Goal: Browse casually: Explore the website without a specific task or goal

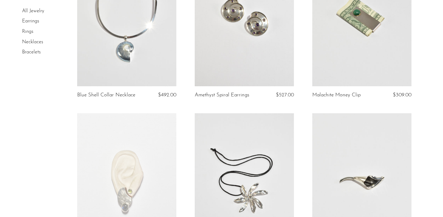
scroll to position [387, 0]
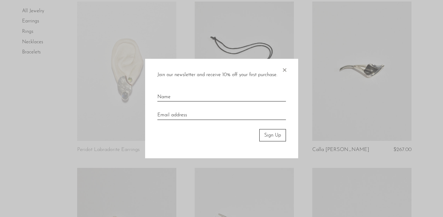
click at [282, 68] on span "×" at bounding box center [285, 69] width 6 height 20
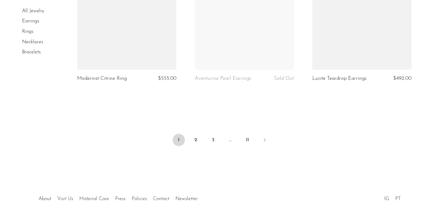
scroll to position [1954, 0]
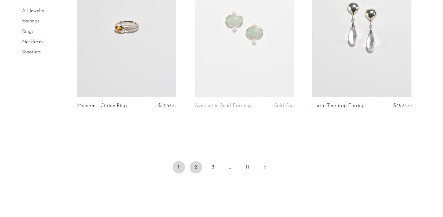
click at [200, 170] on link "2" at bounding box center [196, 167] width 12 height 12
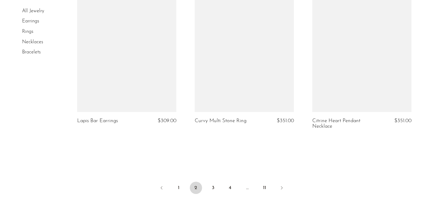
scroll to position [1966, 0]
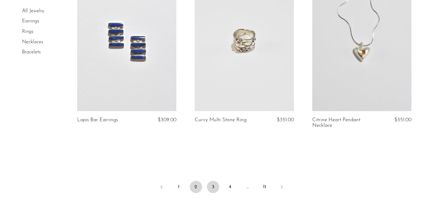
click at [212, 180] on link "3" at bounding box center [213, 186] width 12 height 12
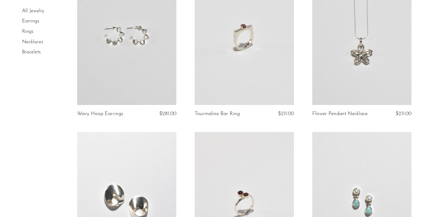
scroll to position [1994, 0]
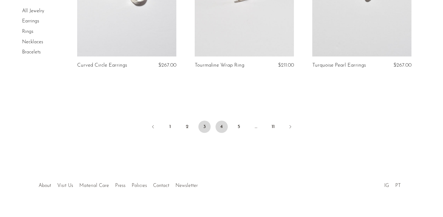
click at [226, 126] on link "4" at bounding box center [222, 126] width 12 height 12
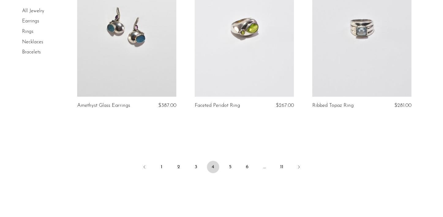
scroll to position [2020, 0]
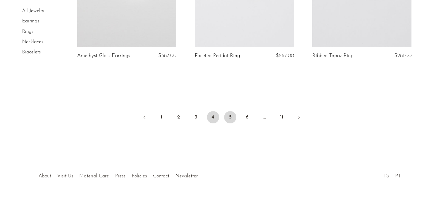
click at [231, 119] on link "5" at bounding box center [230, 117] width 12 height 12
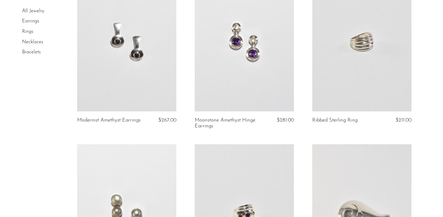
scroll to position [1967, 0]
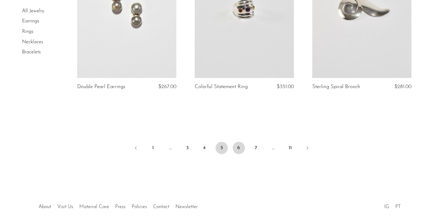
click at [237, 145] on link "6" at bounding box center [239, 148] width 12 height 12
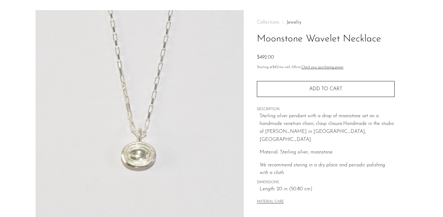
scroll to position [21, 0]
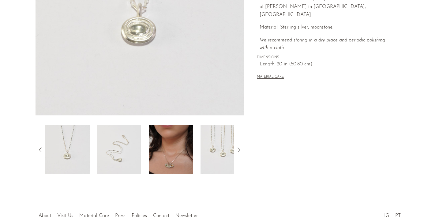
click at [187, 142] on img at bounding box center [171, 149] width 44 height 49
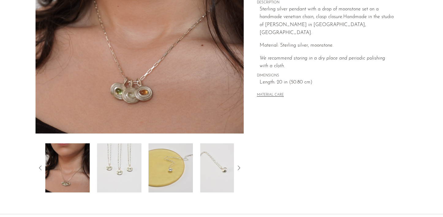
scroll to position [126, 0]
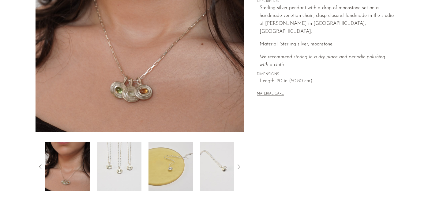
click at [159, 157] on img at bounding box center [171, 166] width 44 height 49
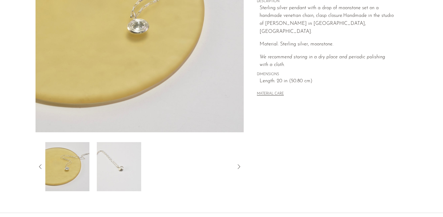
click at [129, 162] on img at bounding box center [119, 166] width 44 height 49
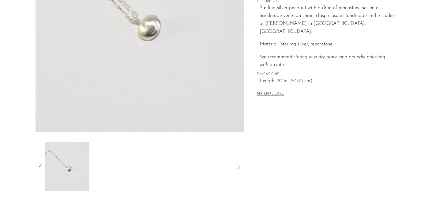
click at [41, 166] on icon at bounding box center [40, 166] width 7 height 7
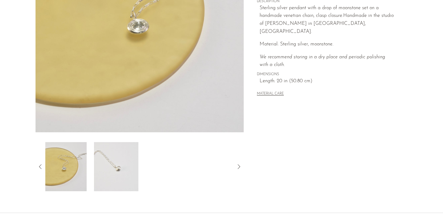
click at [41, 166] on icon at bounding box center [40, 166] width 7 height 7
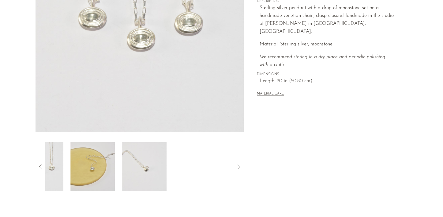
click at [41, 166] on icon at bounding box center [40, 166] width 7 height 7
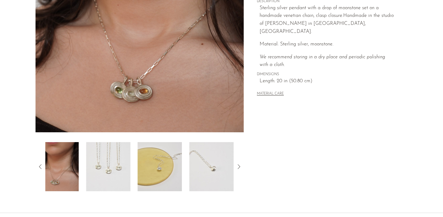
click at [41, 166] on icon at bounding box center [40, 166] width 7 height 7
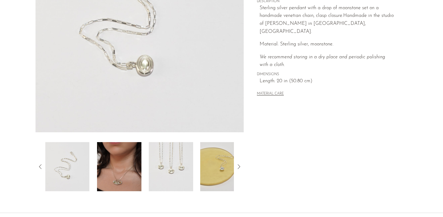
click at [113, 168] on img at bounding box center [119, 166] width 44 height 49
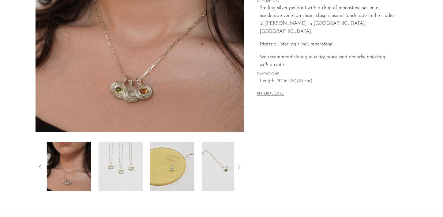
scroll to position [124, 0]
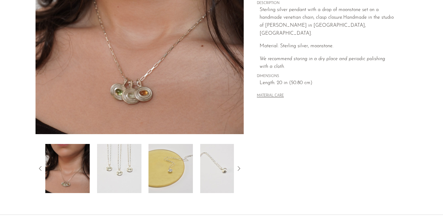
click at [41, 166] on icon at bounding box center [40, 168] width 7 height 7
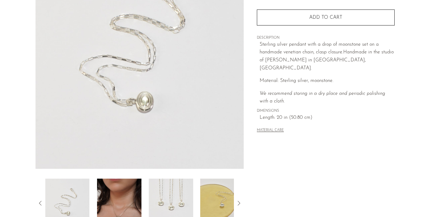
scroll to position [65, 0]
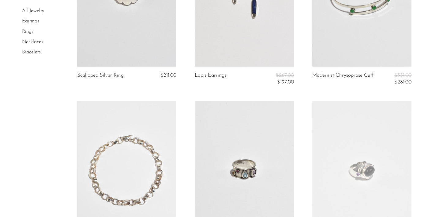
scroll to position [1933, 0]
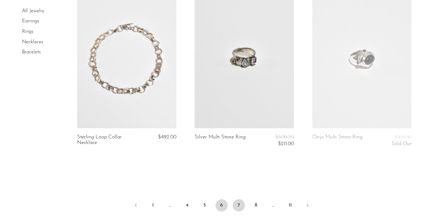
click at [237, 200] on link "7" at bounding box center [239, 205] width 12 height 12
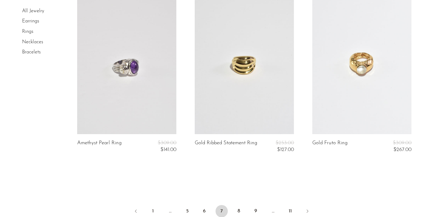
scroll to position [1983, 0]
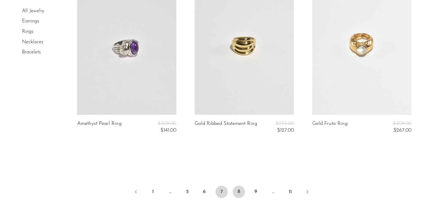
click at [238, 188] on link "8" at bounding box center [239, 191] width 12 height 12
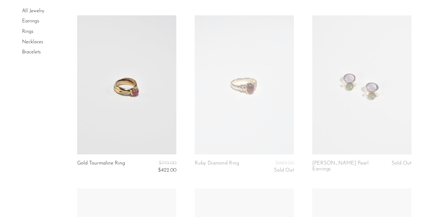
scroll to position [614, 0]
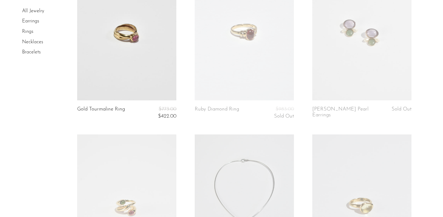
click at [242, 66] on link at bounding box center [244, 30] width 99 height 139
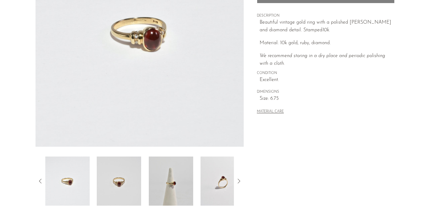
scroll to position [133, 0]
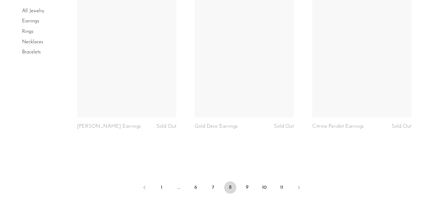
scroll to position [1964, 0]
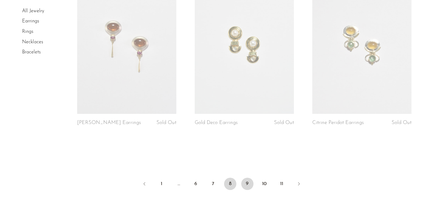
click at [247, 182] on link "9" at bounding box center [247, 183] width 12 height 12
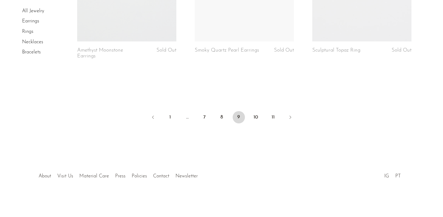
scroll to position [1998, 0]
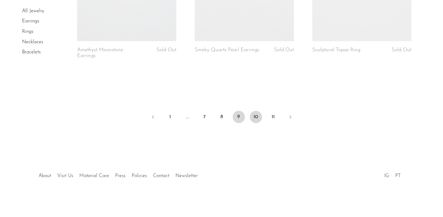
click at [254, 114] on link "10" at bounding box center [256, 117] width 12 height 12
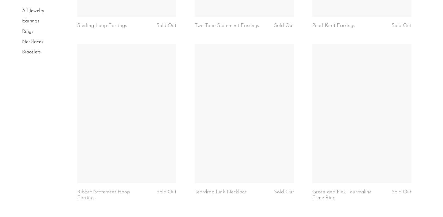
scroll to position [1923, 0]
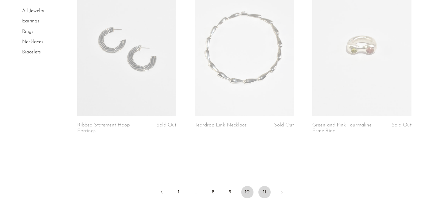
click at [262, 190] on link "11" at bounding box center [265, 192] width 12 height 12
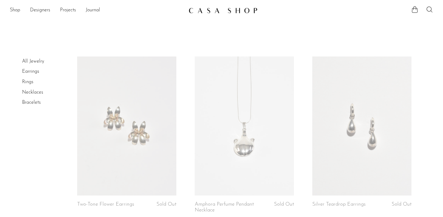
click at [32, 58] on li "All Jewelry" at bounding box center [45, 61] width 46 height 10
click at [32, 59] on link "All Jewelry" at bounding box center [33, 61] width 22 height 5
click at [45, 11] on link "Designers" at bounding box center [40, 10] width 20 height 8
